Goal: Task Accomplishment & Management: Use online tool/utility

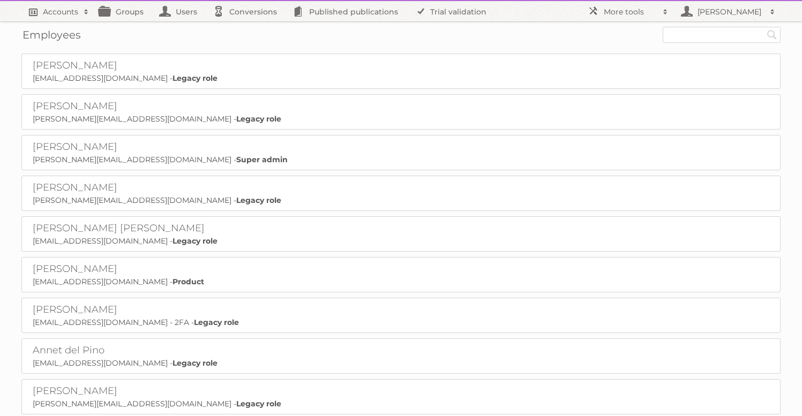
click at [64, 18] on link "Accounts" at bounding box center [57, 11] width 73 height 20
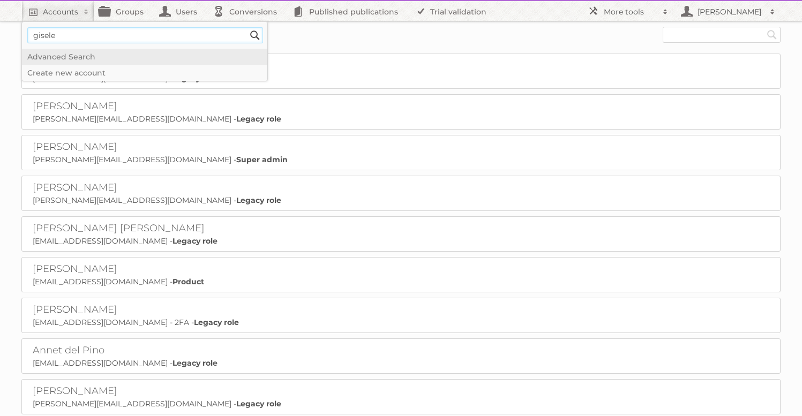
type input"] "gisele"
click at [247, 27] on input "Search" at bounding box center [255, 35] width 16 height 16
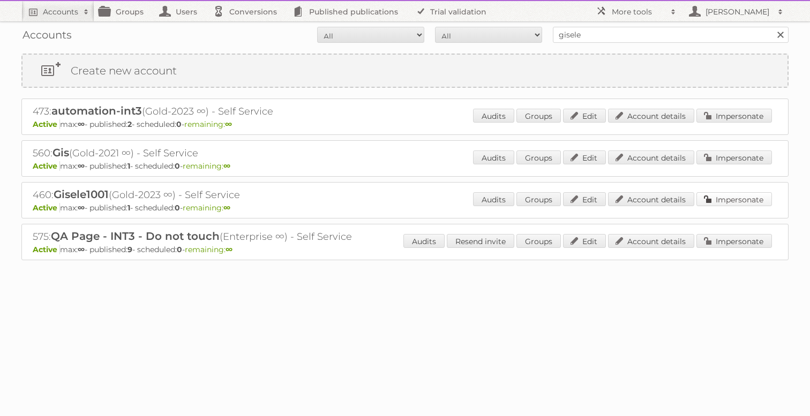
click at [736, 201] on link "Impersonate" at bounding box center [734, 199] width 76 height 14
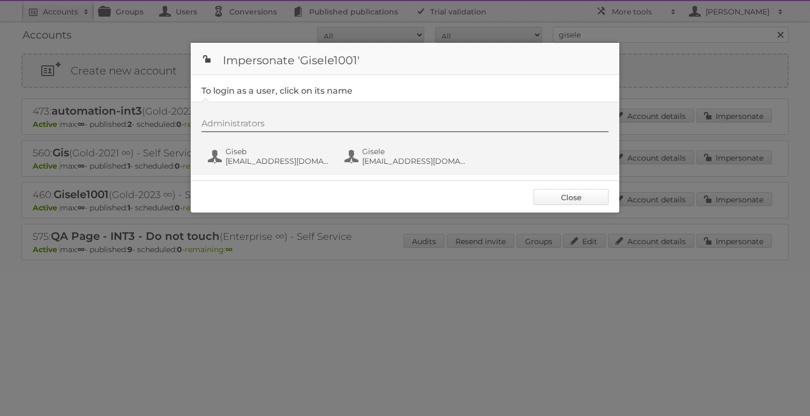
click at [590, 198] on link "Close" at bounding box center [571, 197] width 75 height 16
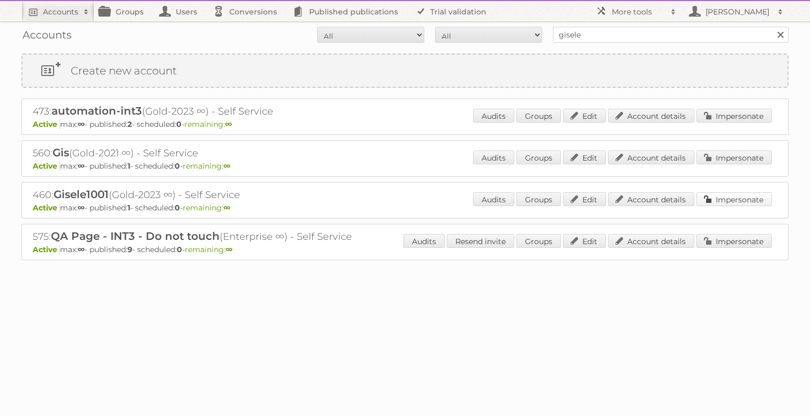
click at [736, 200] on link "Impersonate" at bounding box center [734, 199] width 76 height 14
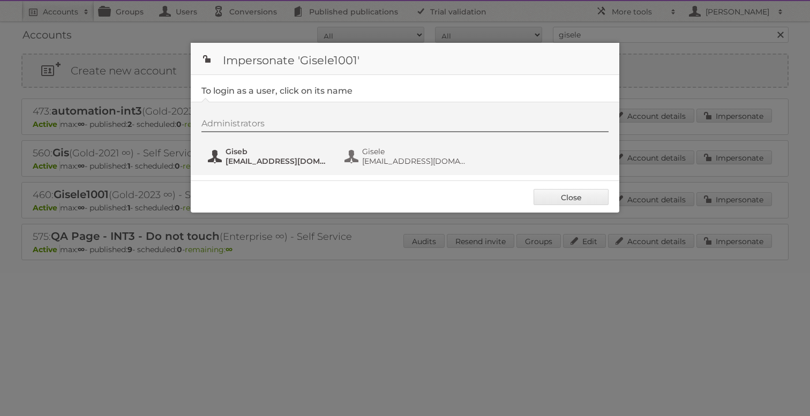
click at [239, 165] on span "gisele+b@publitas.com" at bounding box center [278, 161] width 104 height 10
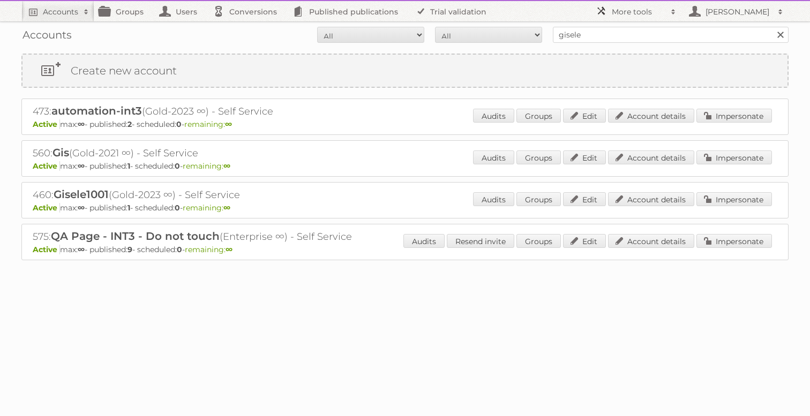
click at [613, 13] on h2 "More tools" at bounding box center [639, 11] width 54 height 11
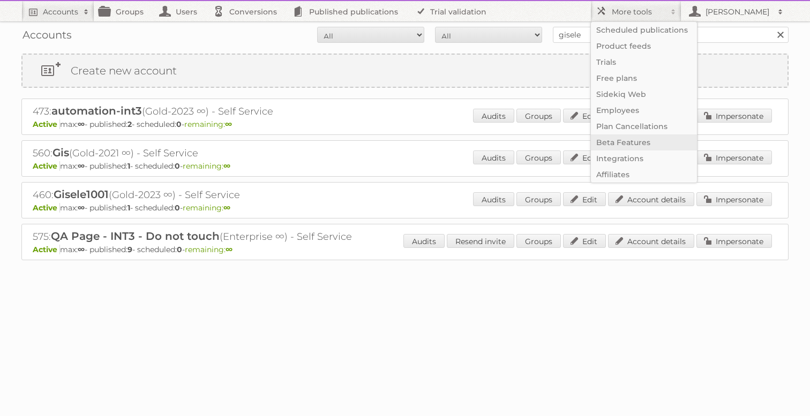
click at [608, 147] on link "Beta Features" at bounding box center [644, 142] width 106 height 16
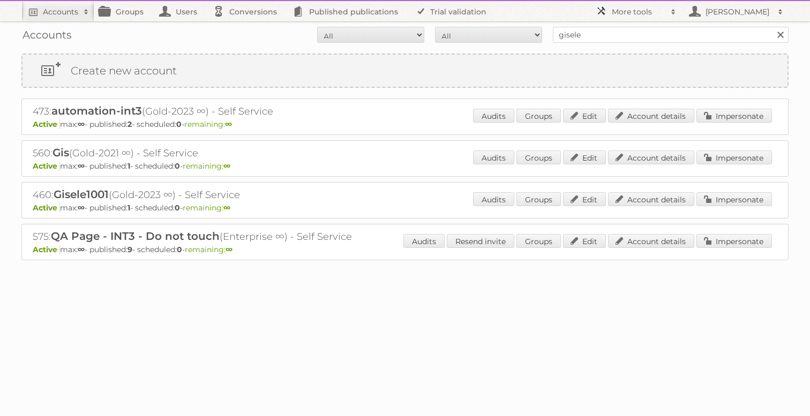
click at [646, 13] on h2 "More tools" at bounding box center [639, 11] width 54 height 11
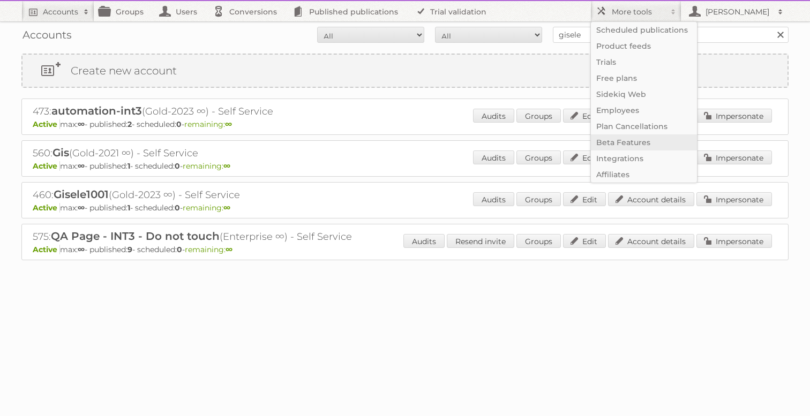
click at [628, 140] on link "Beta Features" at bounding box center [644, 142] width 106 height 16
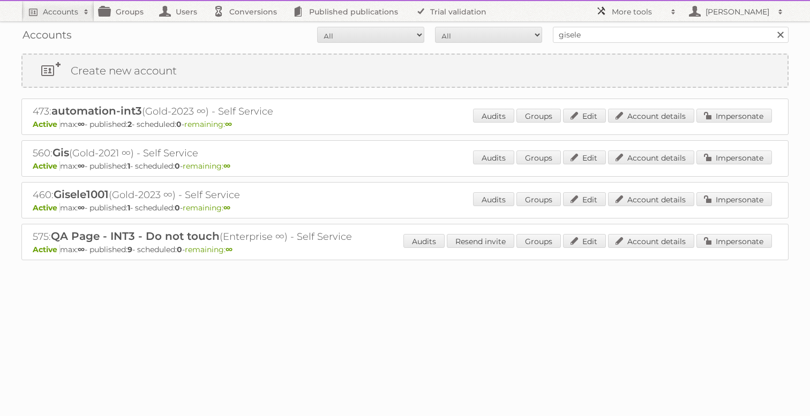
click at [628, 13] on h2 "More tools" at bounding box center [639, 11] width 54 height 11
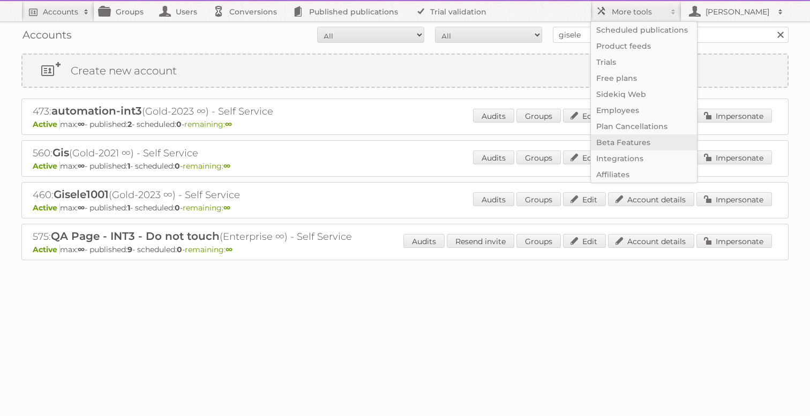
click at [612, 147] on link "Beta Features" at bounding box center [644, 142] width 106 height 16
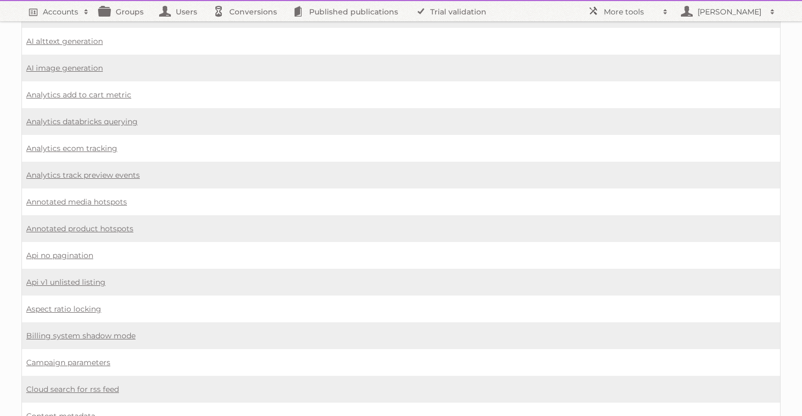
scroll to position [108, 0]
click at [91, 196] on link "Annotated media hotspots" at bounding box center [76, 201] width 101 height 10
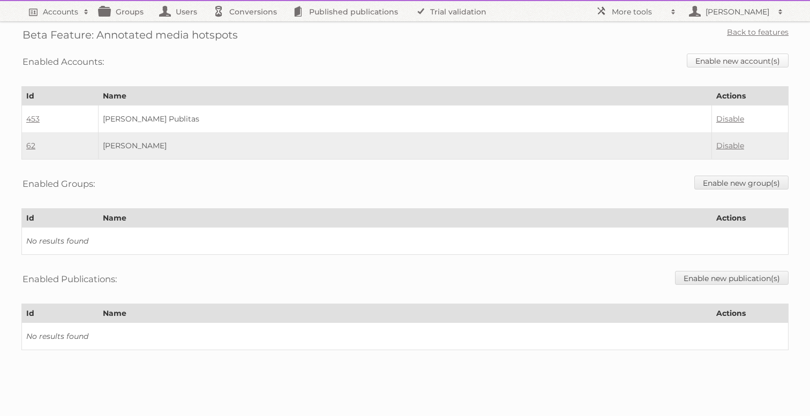
click at [761, 62] on link "Enable new account(s)" at bounding box center [738, 61] width 102 height 14
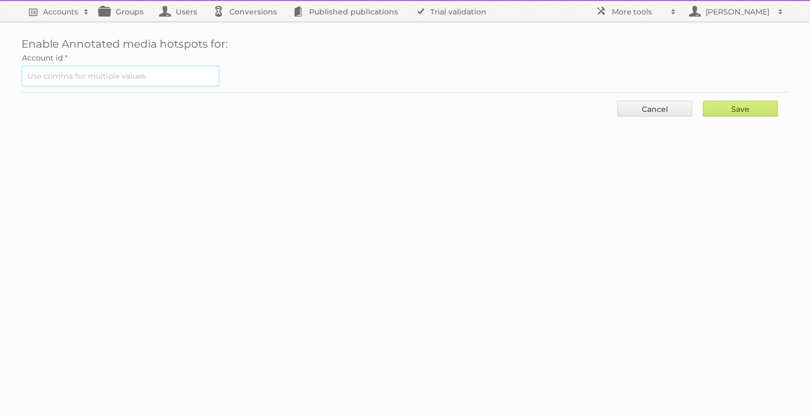
click at [136, 79] on input "text" at bounding box center [120, 75] width 198 height 21
type input "460"
click at [722, 102] on input "Save" at bounding box center [740, 109] width 75 height 16
type input "..."
click at [626, 25] on div "Enable Annotated media hotspots for: Account id Save Cancel" at bounding box center [405, 67] width 810 height 135
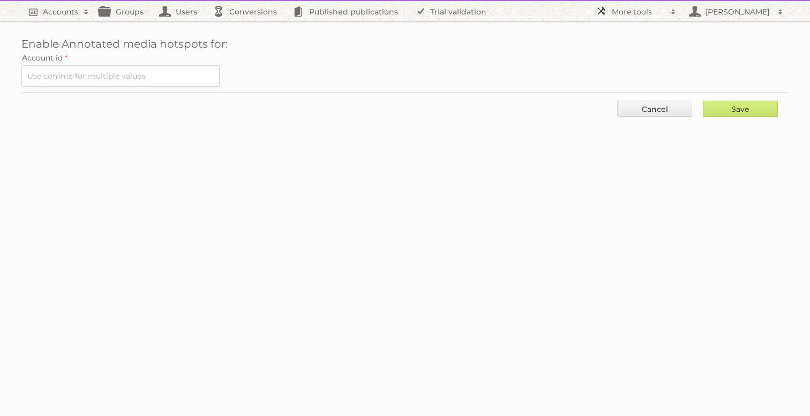
click at [627, 15] on h2 "More tools" at bounding box center [639, 11] width 54 height 11
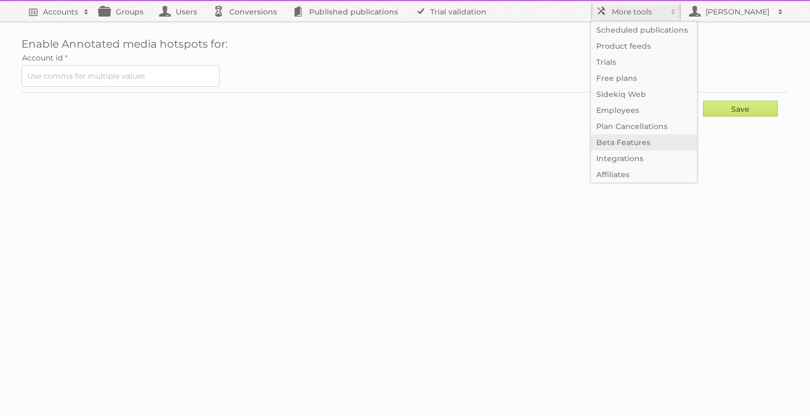
click at [624, 139] on link "Beta Features" at bounding box center [644, 142] width 106 height 16
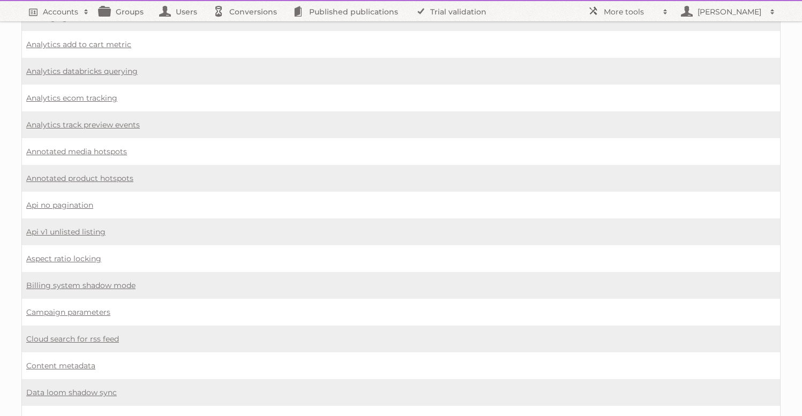
scroll to position [156, 0]
click at [102, 147] on link "Annotated media hotspots" at bounding box center [76, 152] width 101 height 10
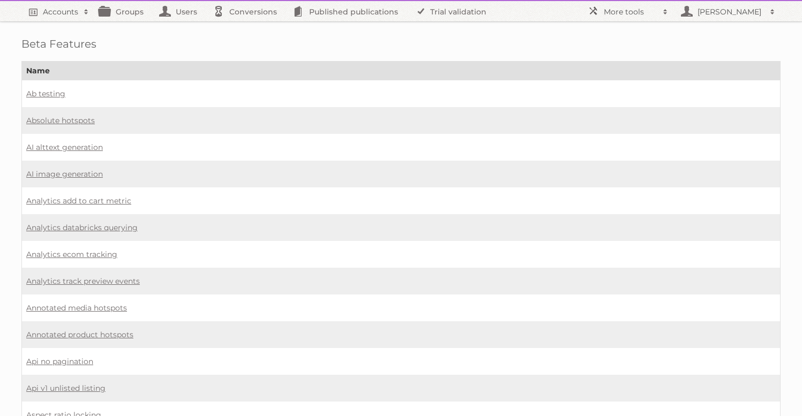
scroll to position [156, 0]
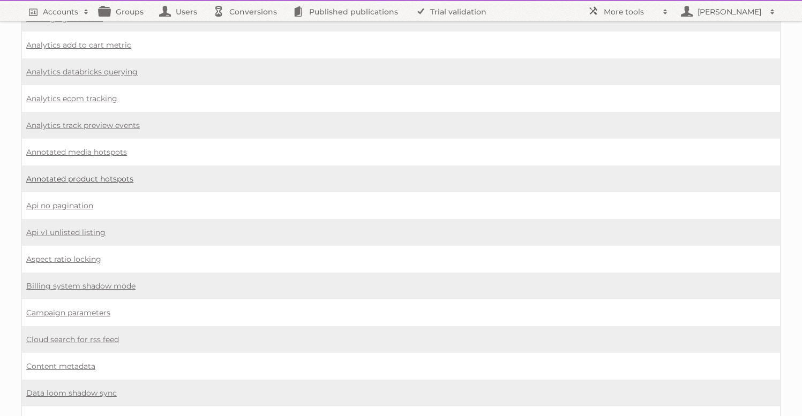
click at [118, 174] on link "Annotated product hotspots" at bounding box center [79, 179] width 107 height 10
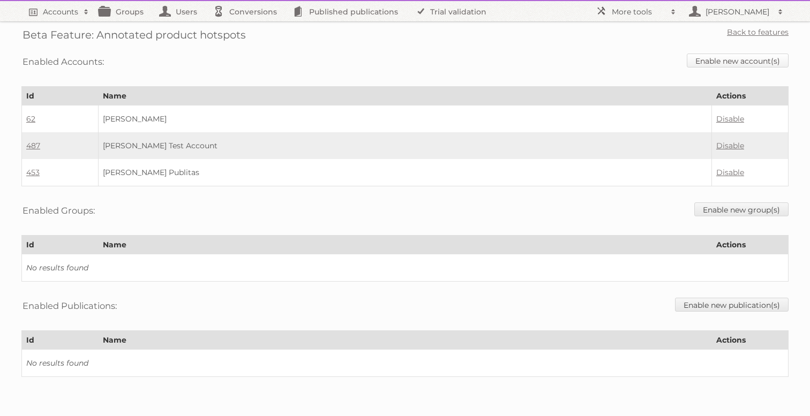
click at [738, 64] on link "Enable new account(s)" at bounding box center [738, 61] width 102 height 14
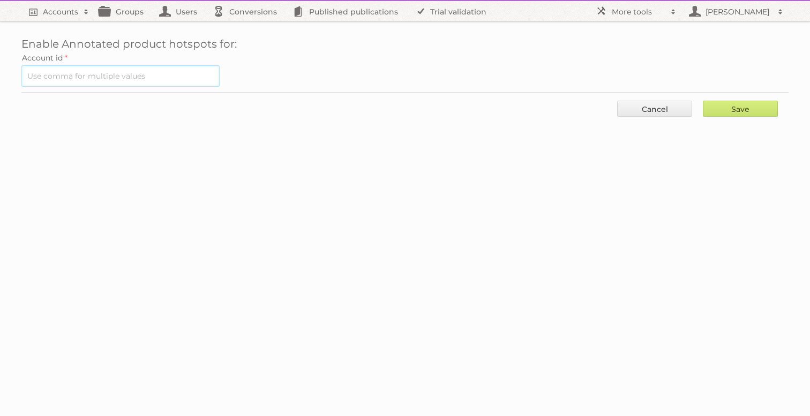
click at [187, 66] on input "text" at bounding box center [120, 75] width 198 height 21
type input "460"
click at [768, 114] on input "Save" at bounding box center [740, 109] width 75 height 16
type input "..."
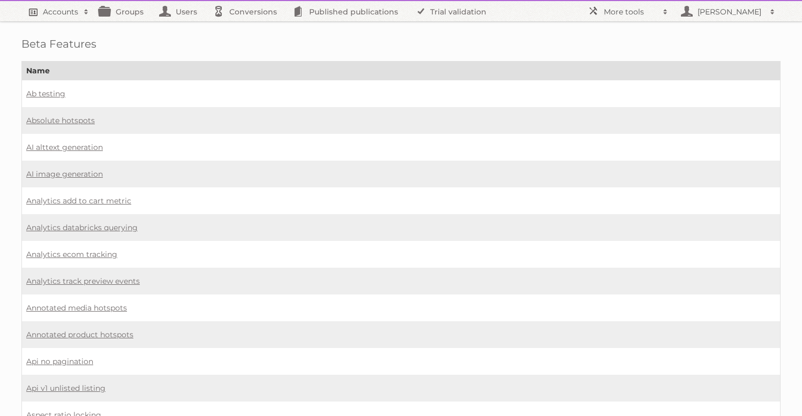
click at [50, 19] on link "Accounts" at bounding box center [57, 11] width 73 height 20
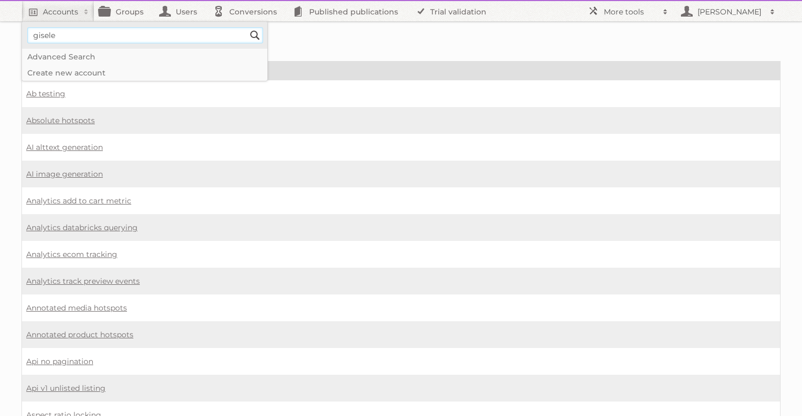
type input"] "gisele"
click at [247, 27] on input "Search" at bounding box center [255, 35] width 16 height 16
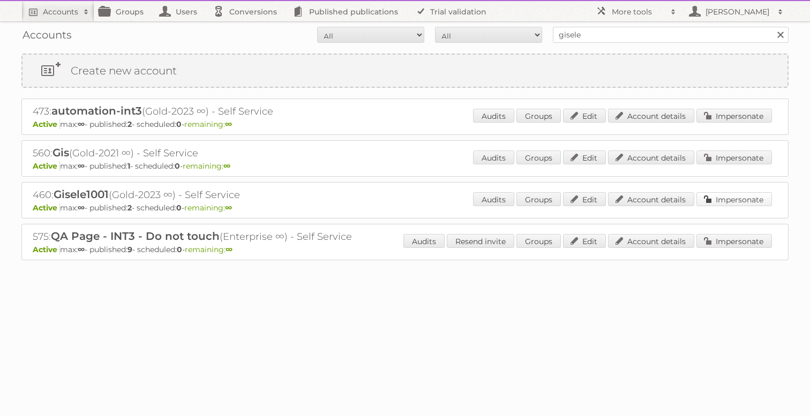
click at [745, 201] on link "Impersonate" at bounding box center [734, 199] width 76 height 14
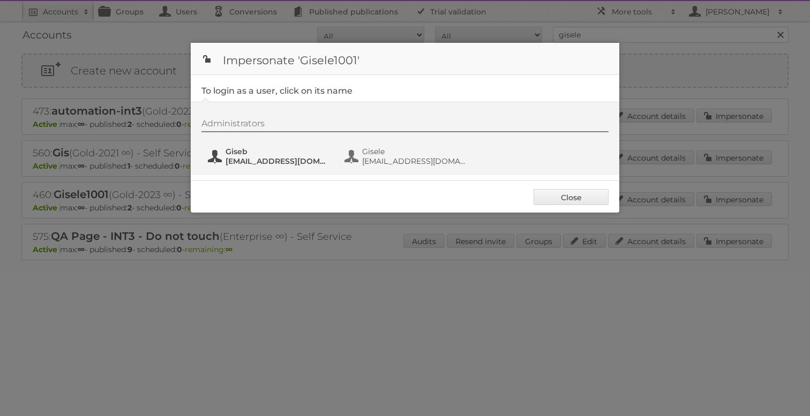
click at [254, 163] on span "gisele+b@publitas.com" at bounding box center [278, 161] width 104 height 10
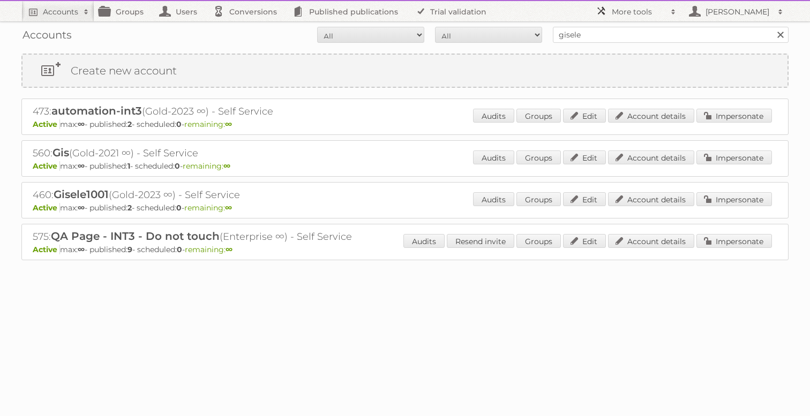
click at [636, 14] on h2 "More tools" at bounding box center [639, 11] width 54 height 11
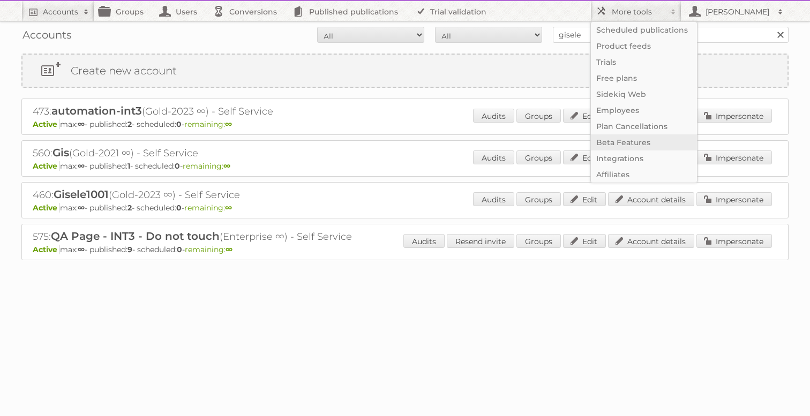
click at [628, 141] on link "Beta Features" at bounding box center [644, 142] width 106 height 16
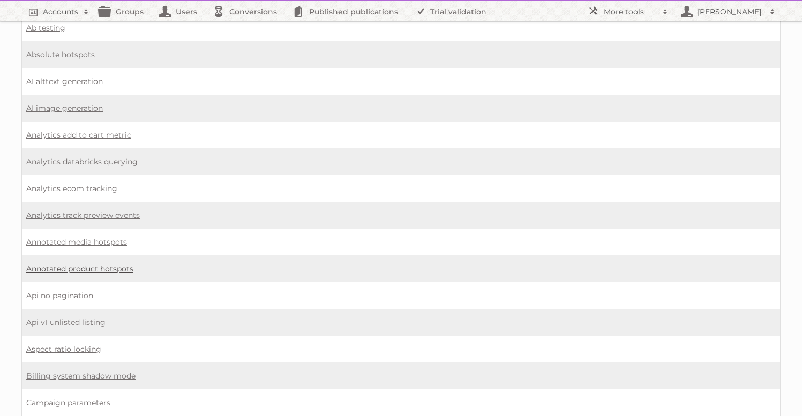
scroll to position [87, 0]
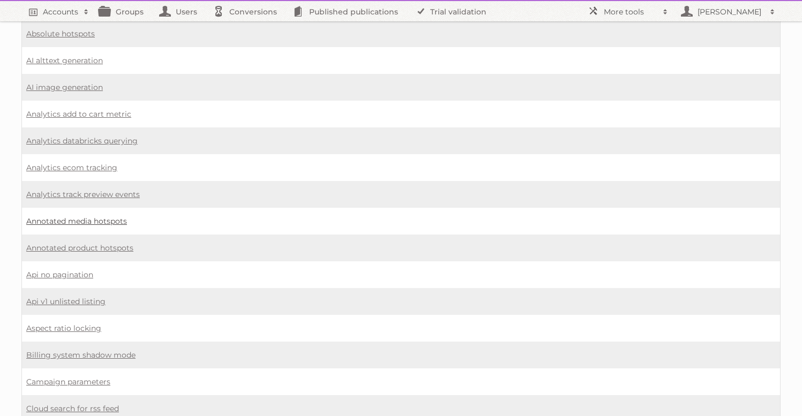
click at [91, 216] on link "Annotated media hotspots" at bounding box center [76, 221] width 101 height 10
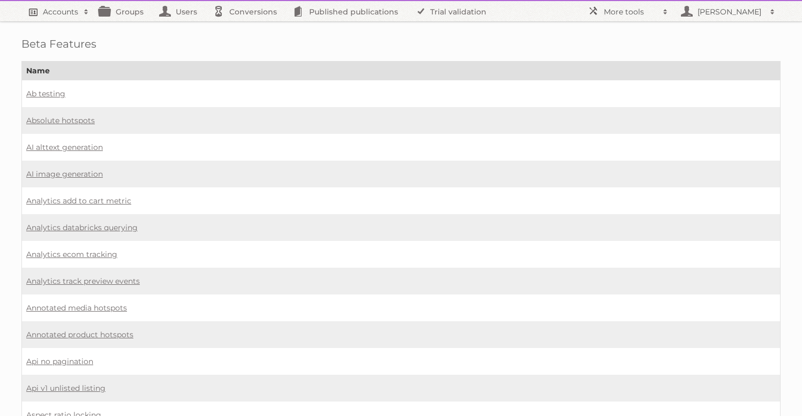
click at [55, 20] on link "Accounts" at bounding box center [57, 11] width 73 height 20
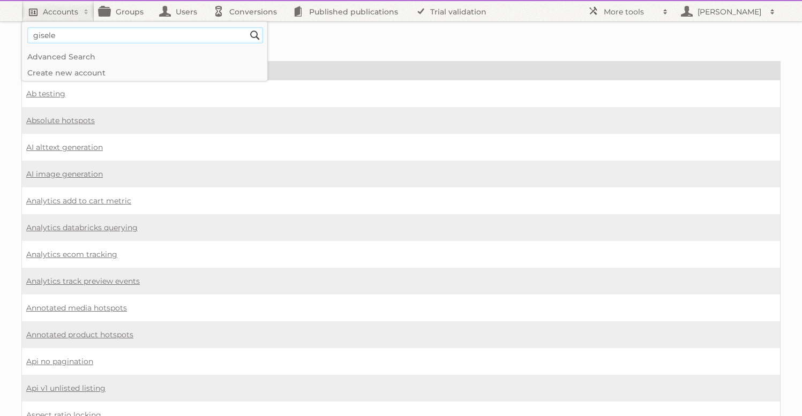
type input"] "gisele"
click at [247, 27] on input "Search" at bounding box center [255, 35] width 16 height 16
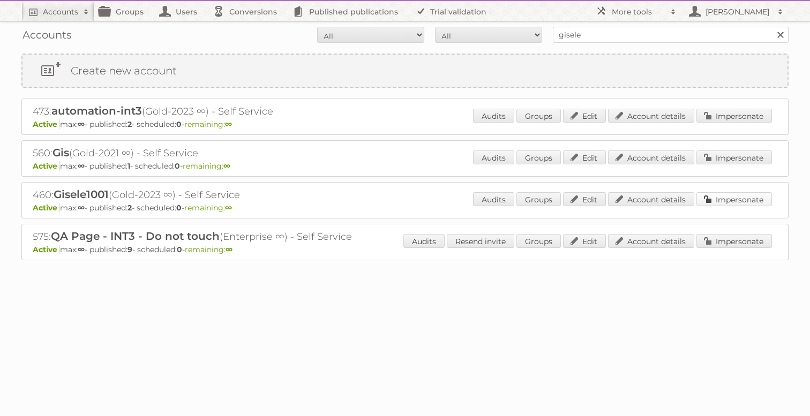
click at [746, 197] on link "Impersonate" at bounding box center [734, 199] width 76 height 14
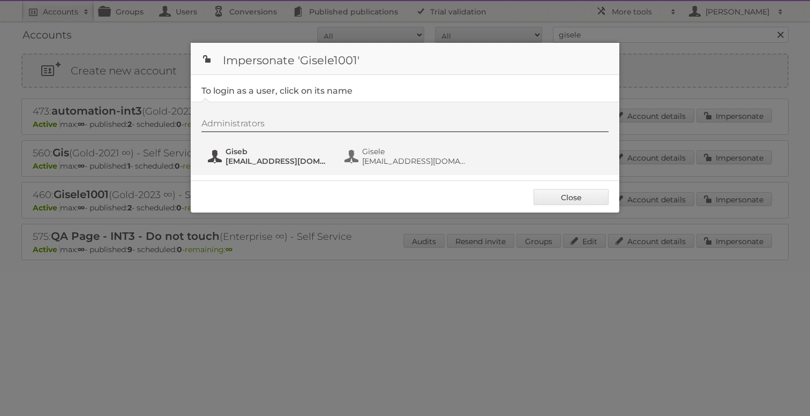
click at [264, 164] on span "[EMAIL_ADDRESS][DOMAIN_NAME]" at bounding box center [278, 161] width 104 height 10
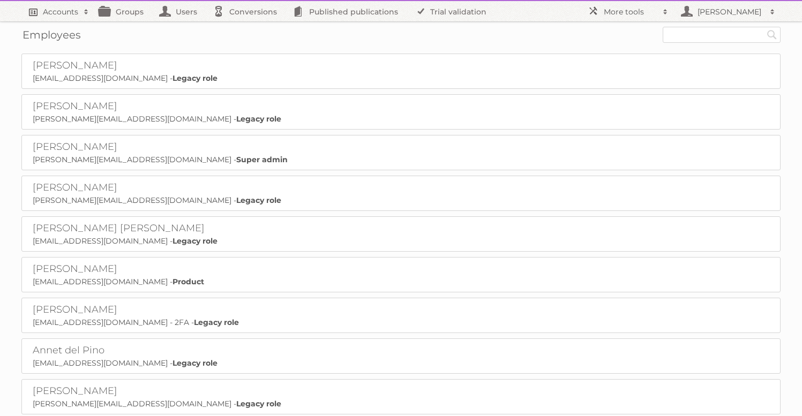
click at [66, 17] on link "Accounts" at bounding box center [57, 11] width 73 height 20
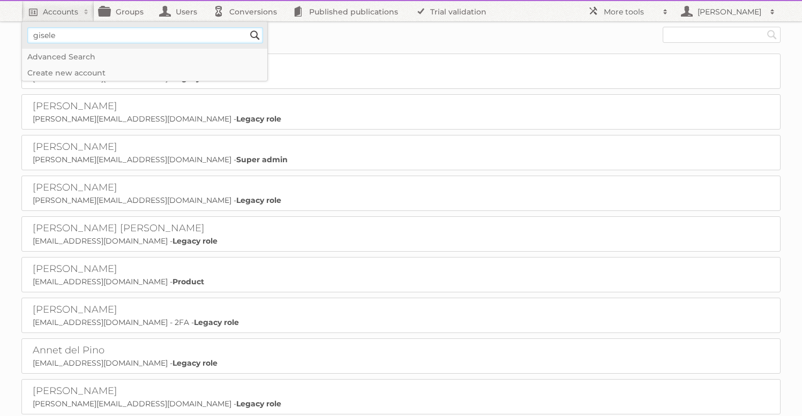
type input"] "gisele"
click at [247, 27] on input "Search" at bounding box center [255, 35] width 16 height 16
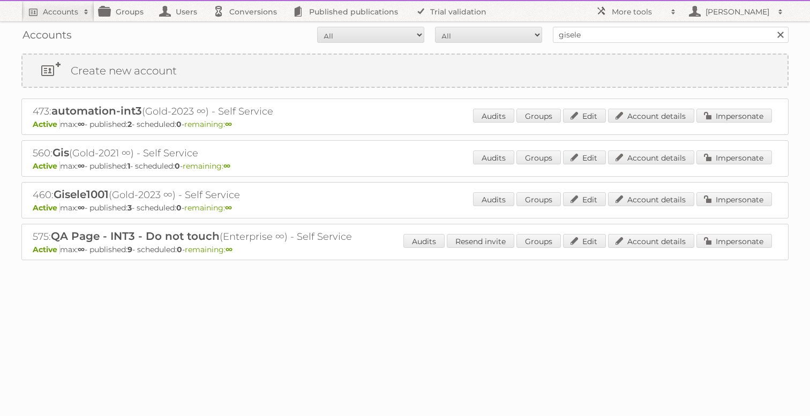
click at [735, 207] on div "Audits Groups Edit Account details Impersonate" at bounding box center [622, 200] width 299 height 16
drag, startPoint x: 735, startPoint y: 199, endPoint x: 675, endPoint y: 199, distance: 59.5
click at [735, 199] on link "Impersonate" at bounding box center [734, 199] width 76 height 14
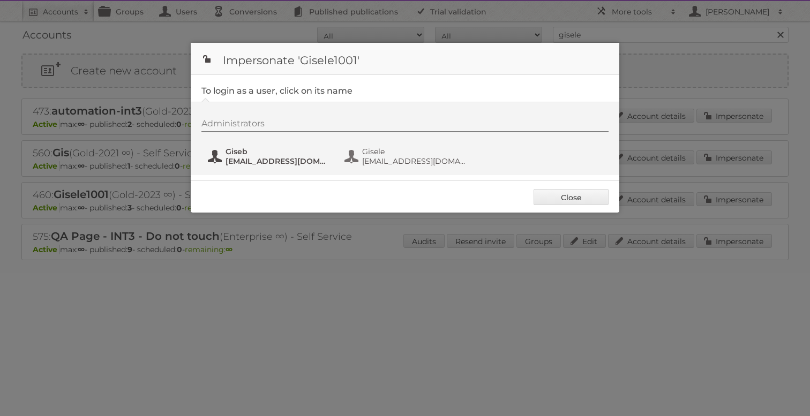
click at [246, 155] on span "Giseb" at bounding box center [278, 152] width 104 height 10
